Goal: Find specific page/section: Find specific page/section

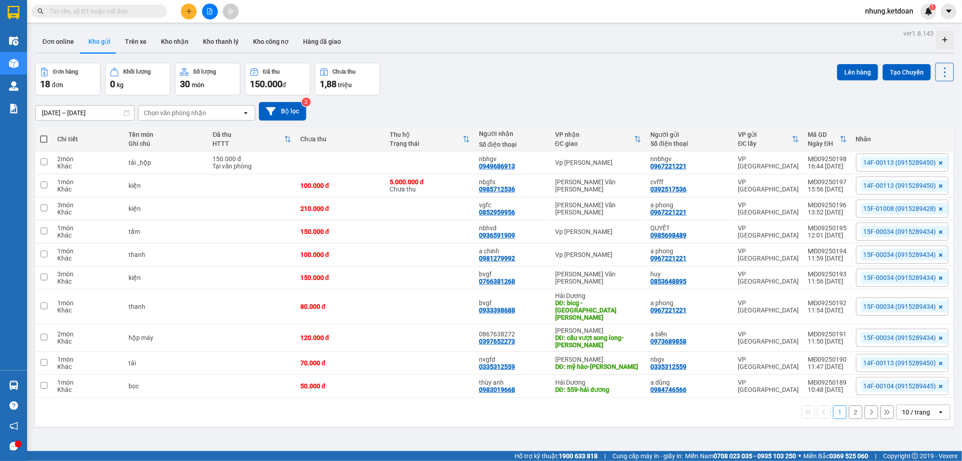
click at [851, 405] on button "2" at bounding box center [856, 412] width 14 height 14
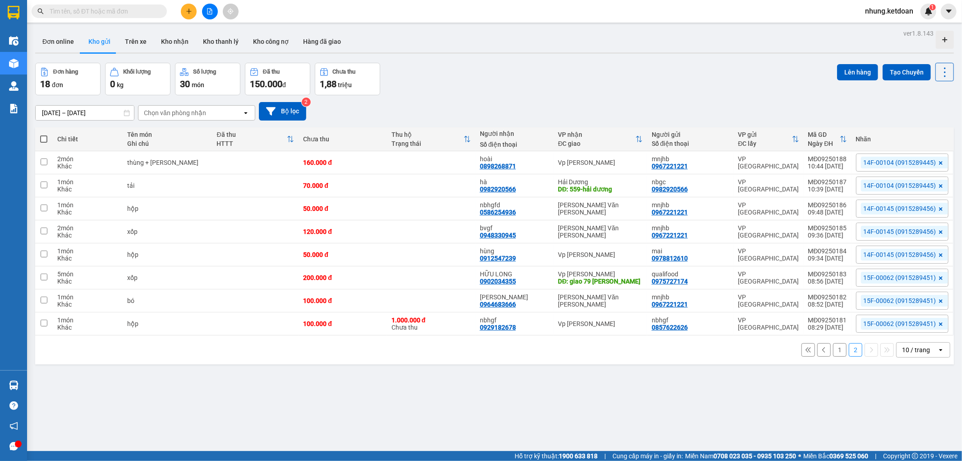
click at [835, 351] on button "1" at bounding box center [840, 350] width 14 height 14
